Goal: Book appointment/travel/reservation

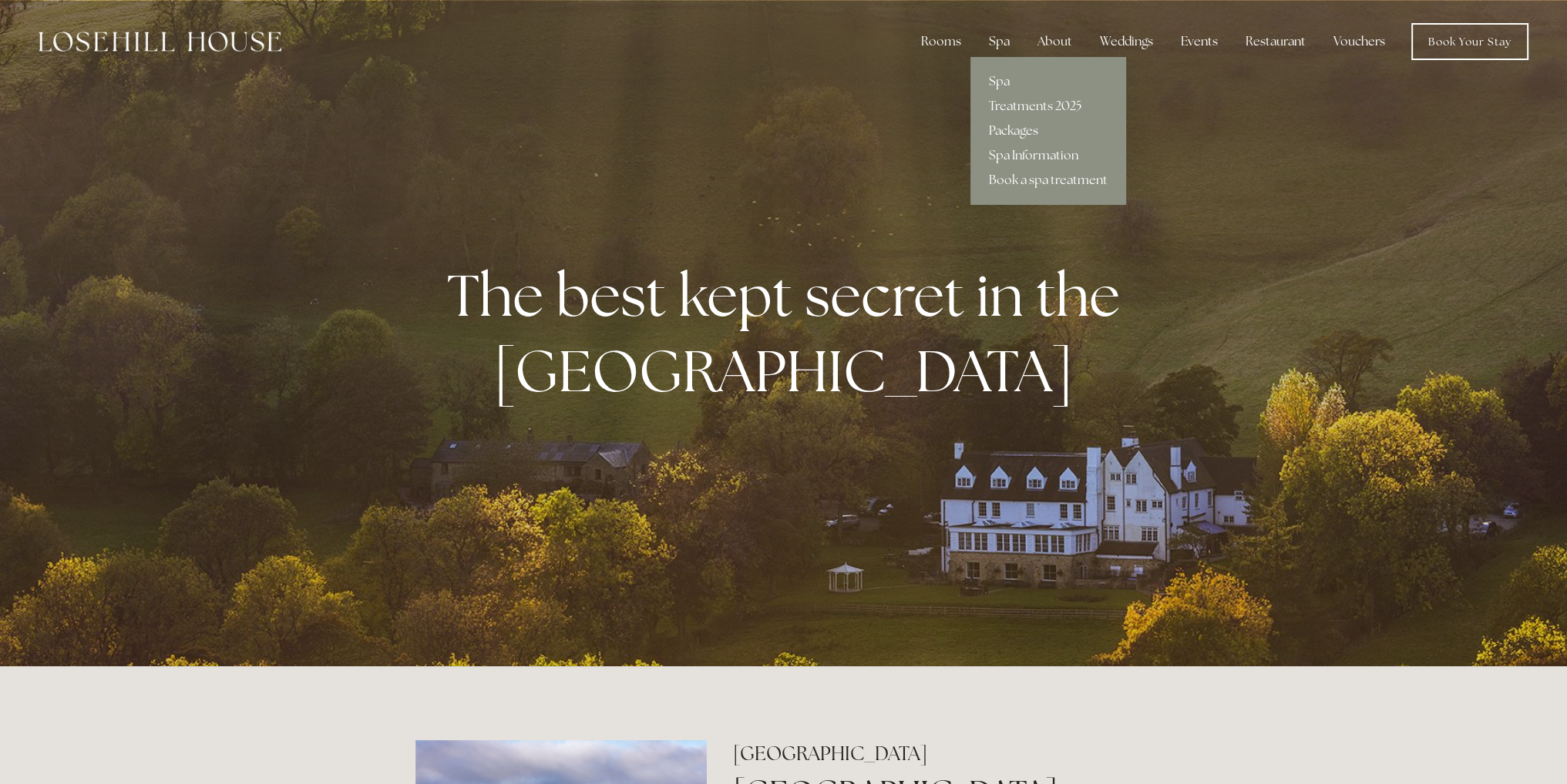
click at [1024, 128] on link "Packages" at bounding box center [1048, 130] width 156 height 24
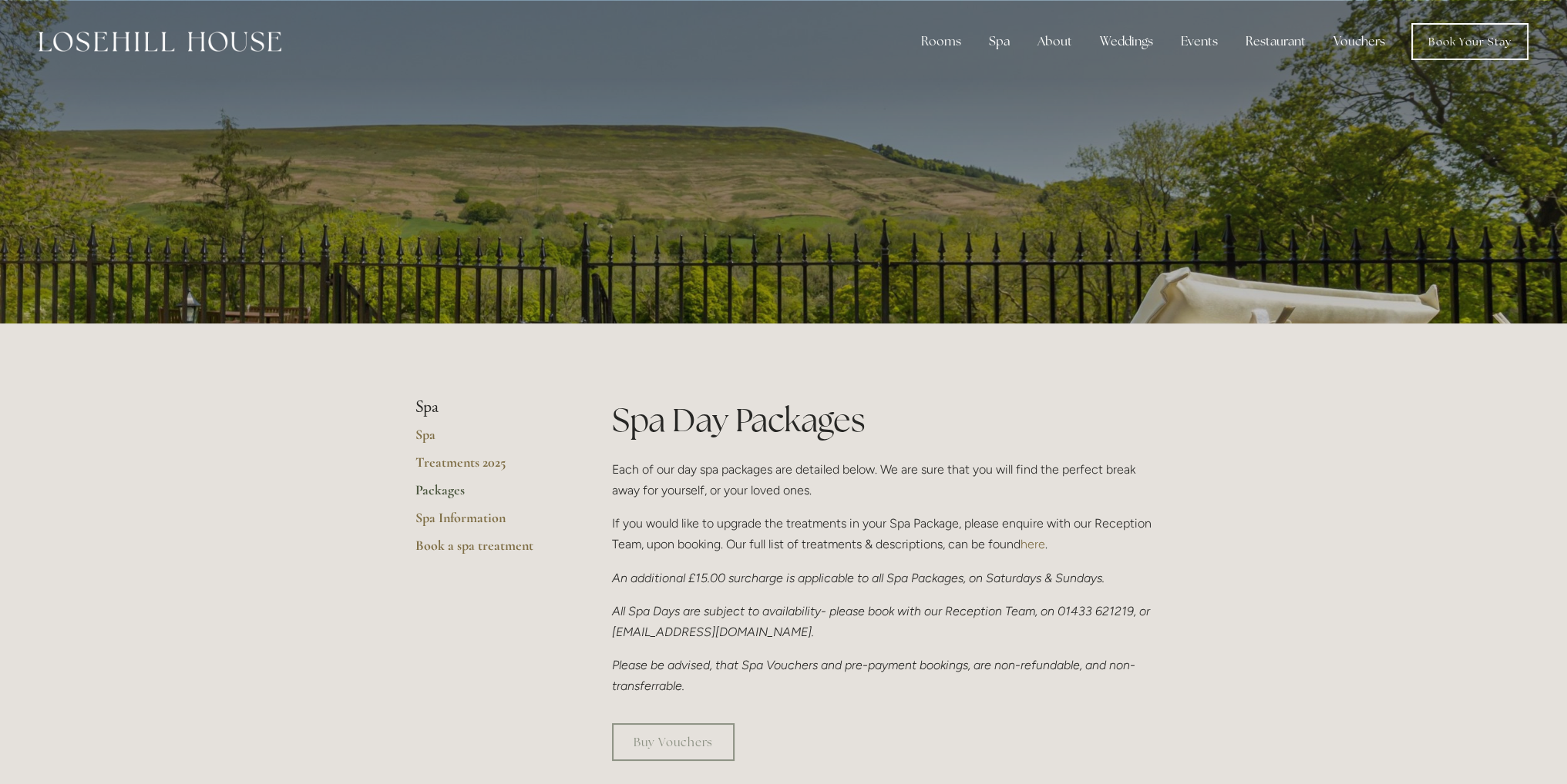
click at [1353, 38] on link "Vouchers" at bounding box center [1359, 41] width 76 height 30
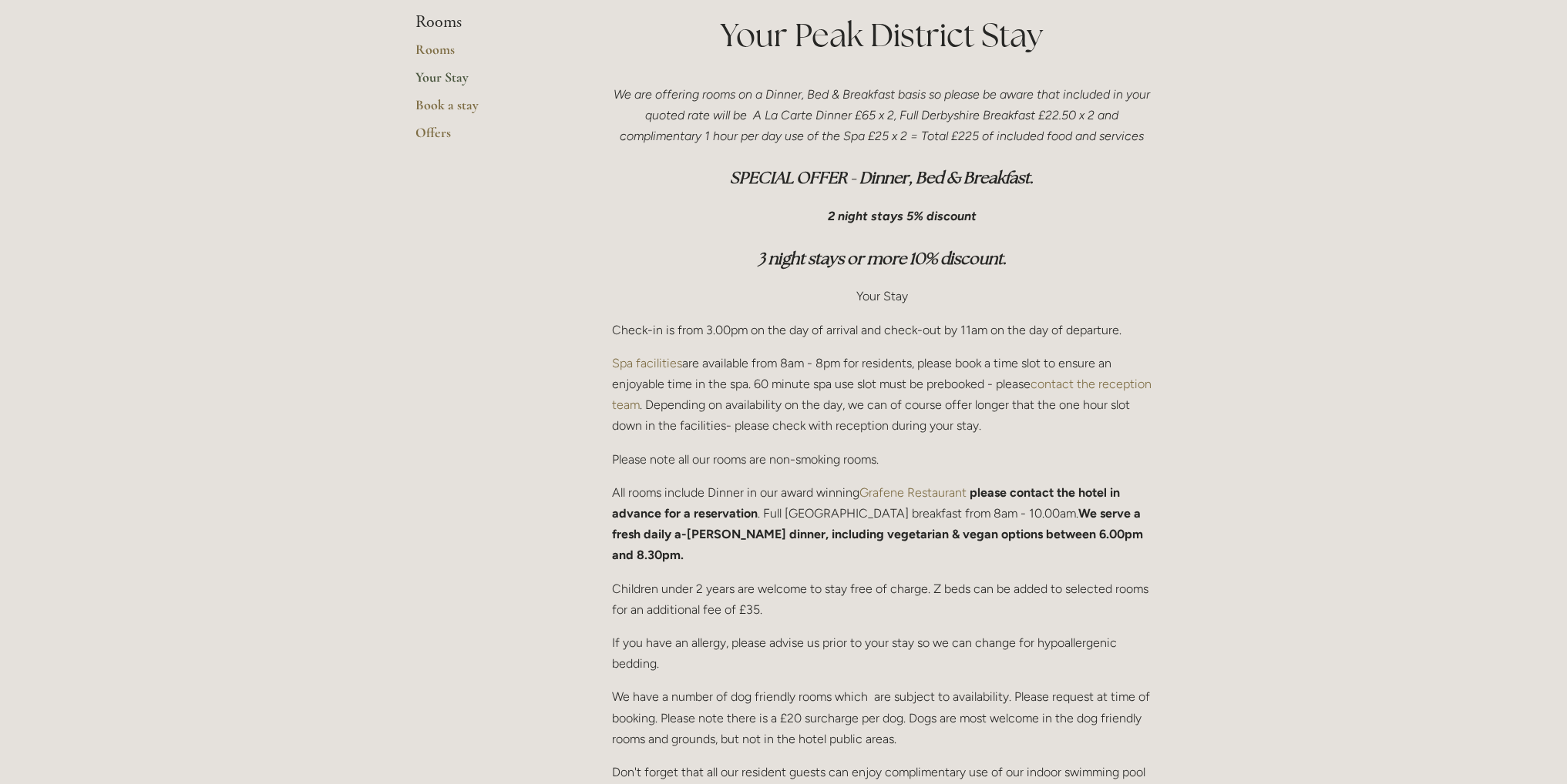
scroll to position [770, 0]
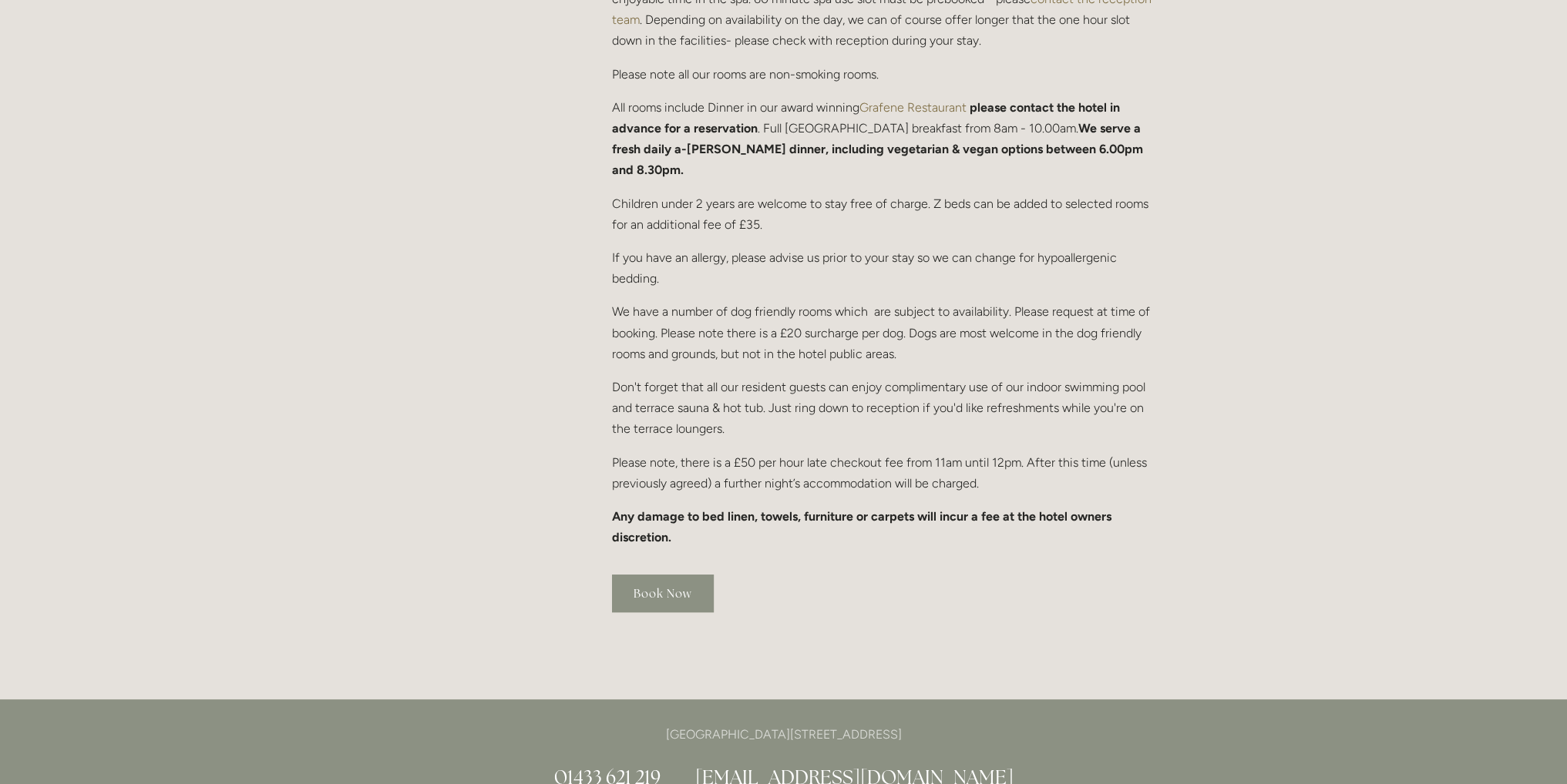
click at [682, 574] on link "Book Now" at bounding box center [663, 593] width 101 height 38
